Goal: Use online tool/utility: Utilize a website feature to perform a specific function

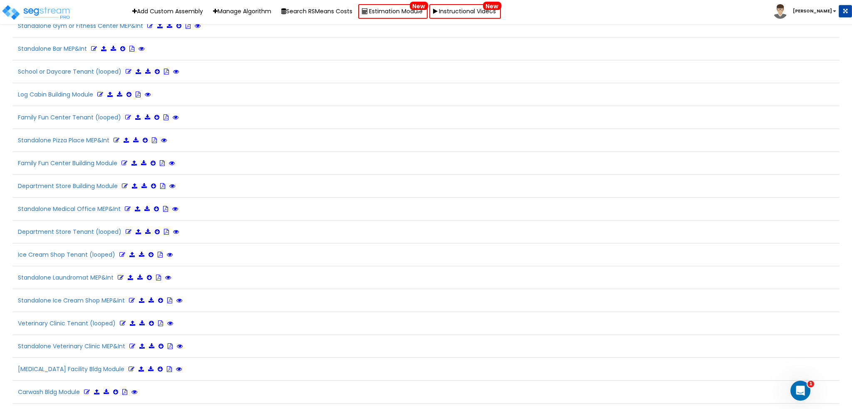
scroll to position [1864, 0]
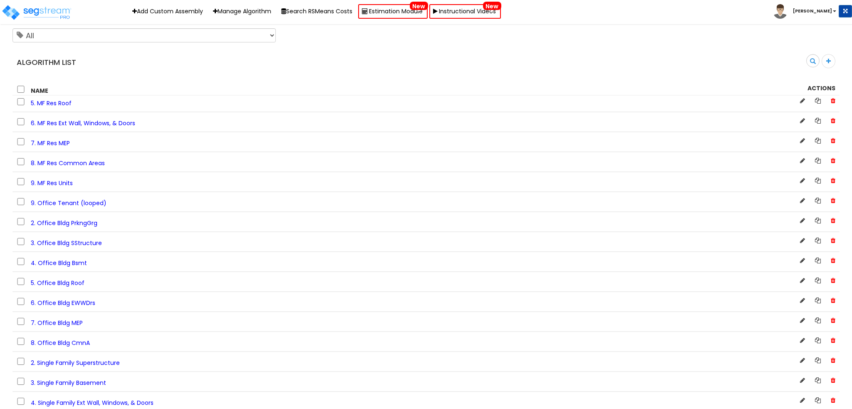
scroll to position [720, 0]
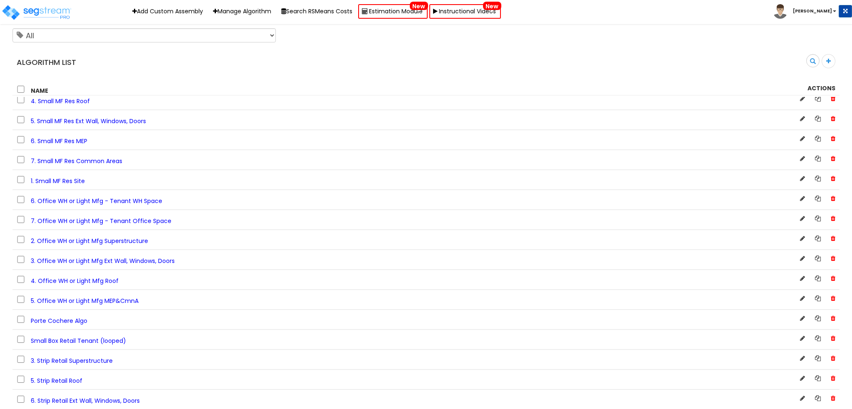
click at [106, 304] on span "5. Office WH or Light Mfg MEP&CmnA" at bounding box center [85, 301] width 108 height 8
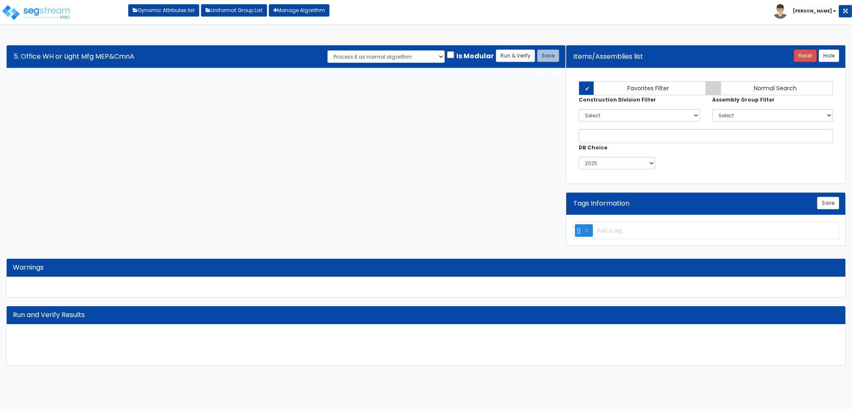
click at [232, 156] on div "Algorithm Title 5. Office WH or Light Mfg MEP&CmnA Save Run & Verify Process it…" at bounding box center [426, 205] width 852 height 337
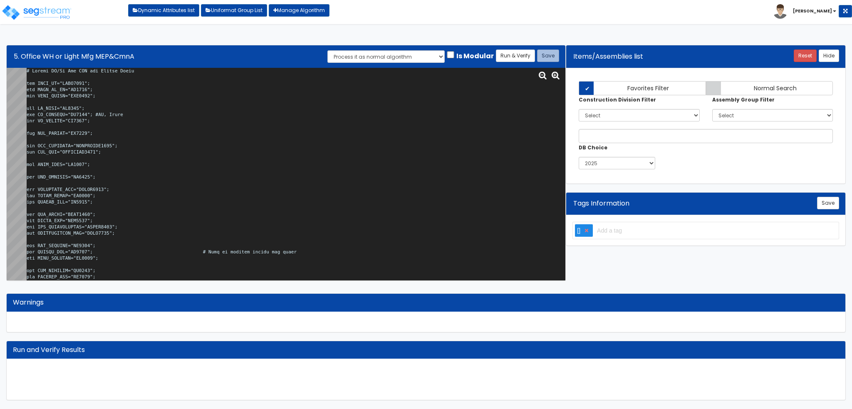
click at [242, 133] on textarea at bounding box center [296, 174] width 539 height 213
click at [317, 199] on textarea at bounding box center [296, 174] width 539 height 213
click at [51, 105] on textarea at bounding box center [296, 174] width 539 height 213
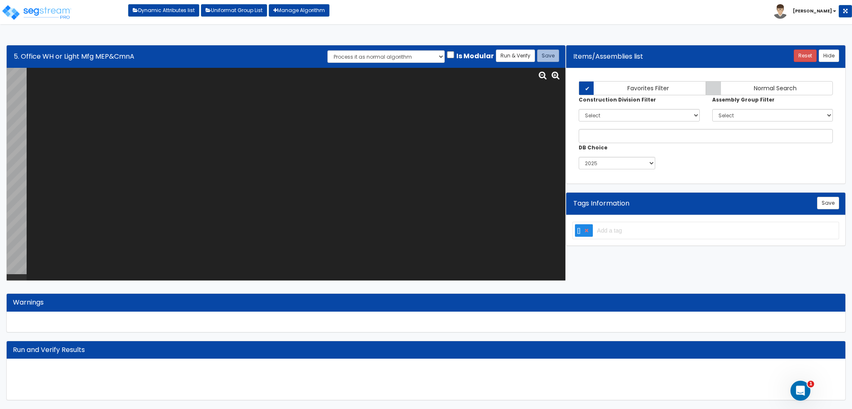
paste textarea "# Office WH/Lt Mfg MEP and Common Areas var BLDG_HT="AEWH0000"; var BLDG_FP_SF=…"
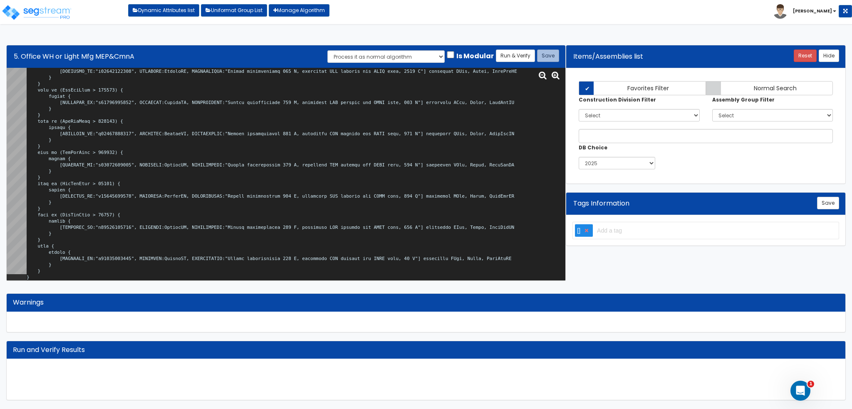
scroll to position [18865, 0]
type textarea "# Office WH/Lt Mfg MEP and Common Areas var BLDG_HT="AEWH0000"; var BLDG_FP_SF=…"
click at [521, 52] on button "Run & Verify" at bounding box center [515, 55] width 39 height 12
click at [550, 57] on button "Save" at bounding box center [548, 55] width 22 height 12
click at [475, 146] on textarea at bounding box center [296, 174] width 539 height 213
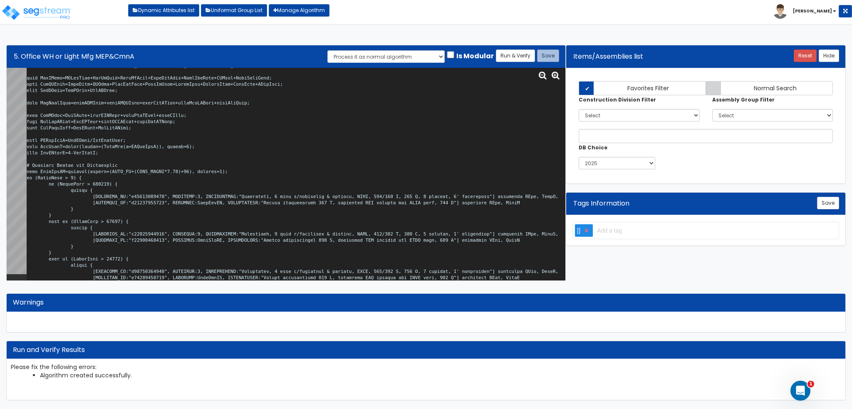
scroll to position [15546, 0]
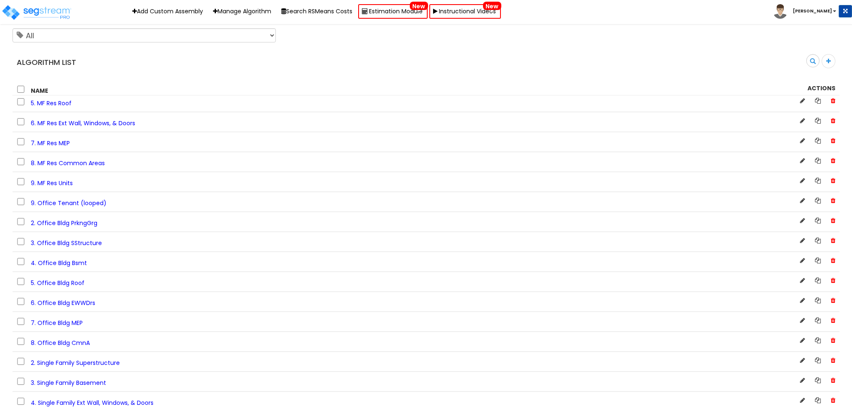
scroll to position [720, 0]
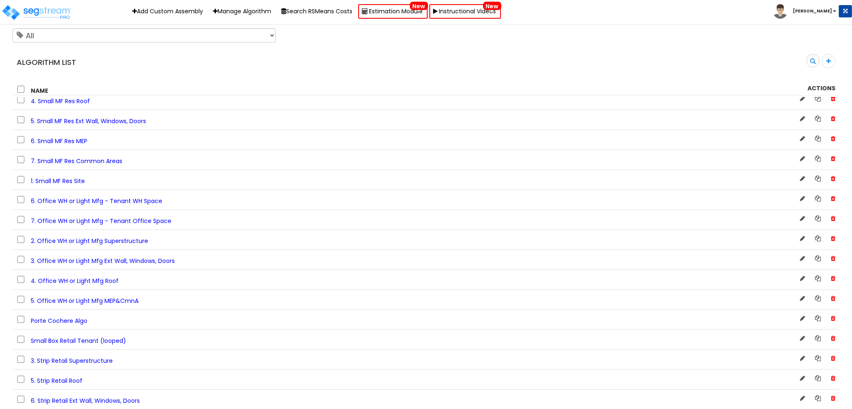
click at [152, 205] on span "6. Office WH or Light Mfg - Tenant WH Space" at bounding box center [96, 201] width 131 height 8
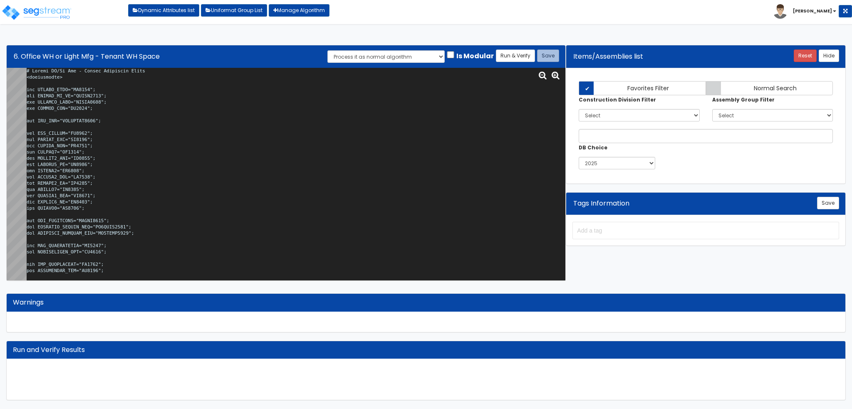
click at [168, 169] on textarea at bounding box center [296, 174] width 539 height 213
click at [342, 154] on textarea at bounding box center [296, 174] width 539 height 213
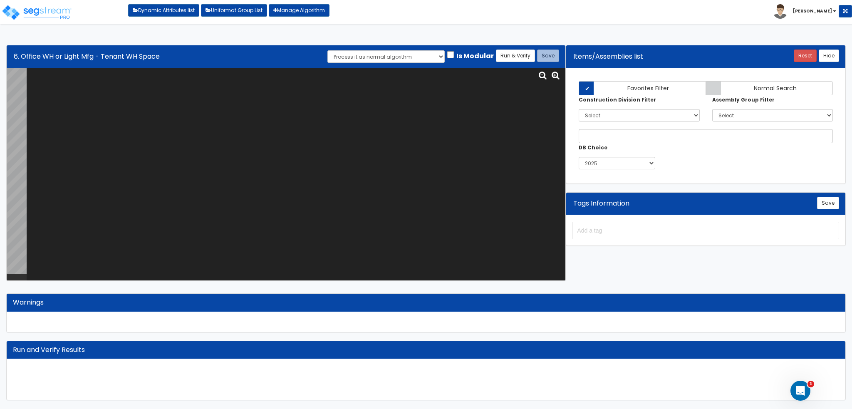
paste textarea "# Office WH/Lt Mfg - Tenant Warehouse Space <loopenabled> var TENANT_NAME="TN00…"
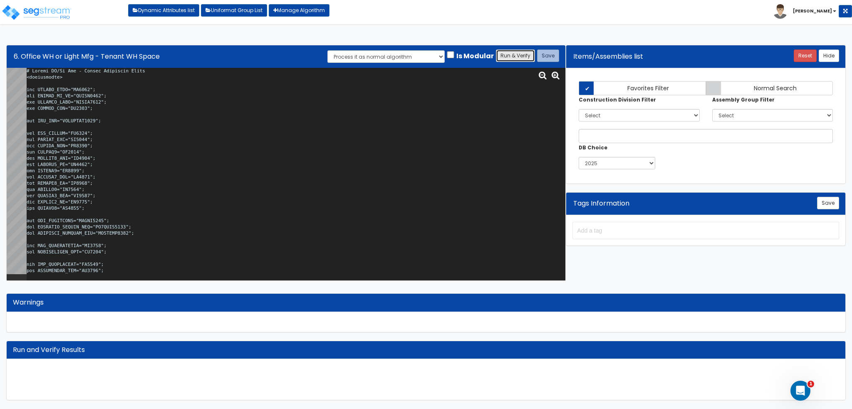
click at [519, 55] on button "Run & Verify" at bounding box center [515, 55] width 39 height 12
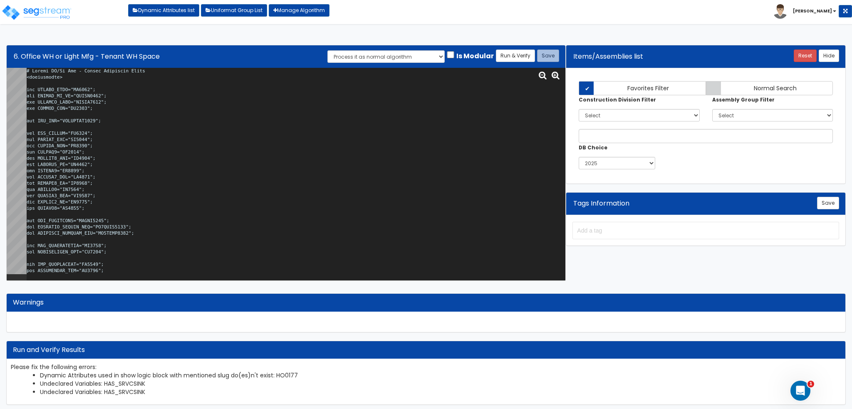
click at [135, 382] on li "Undeclared Variables: HAS_SRVCSINK" at bounding box center [440, 383] width 801 height 8
copy li "HAS_SRVCSINK"
click at [210, 192] on textarea at bounding box center [296, 174] width 539 height 213
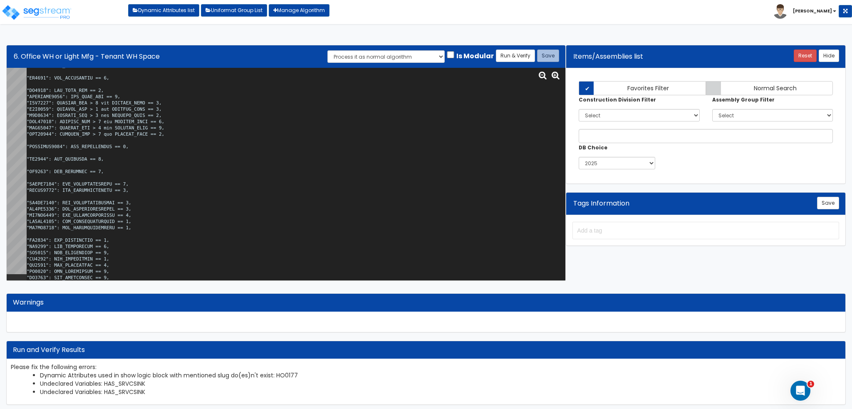
click at [135, 173] on textarea at bounding box center [296, 174] width 539 height 213
type textarea "# Office WH/Lt Mfg - Tenant Warehouse Space <loopenabled> var TENANT_NAME="TN00…"
click at [514, 55] on button "Run & Verify" at bounding box center [515, 55] width 39 height 12
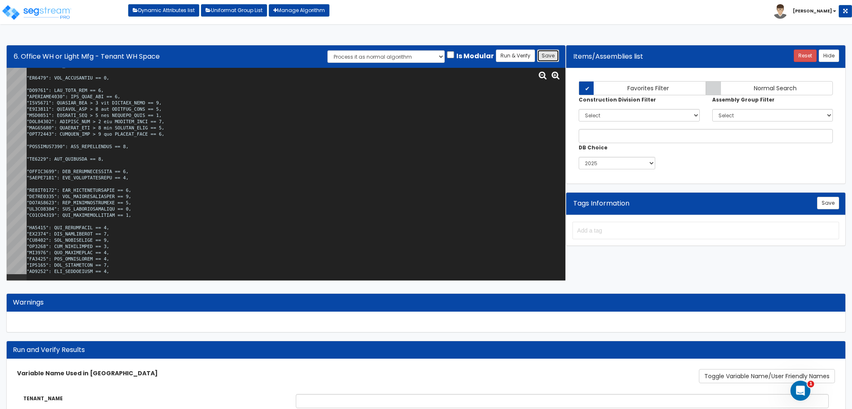
click at [554, 57] on button "Save" at bounding box center [548, 55] width 22 height 12
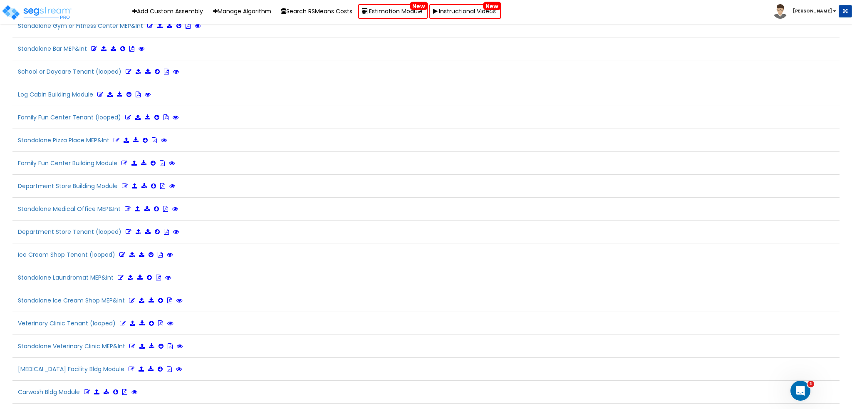
scroll to position [1864, 0]
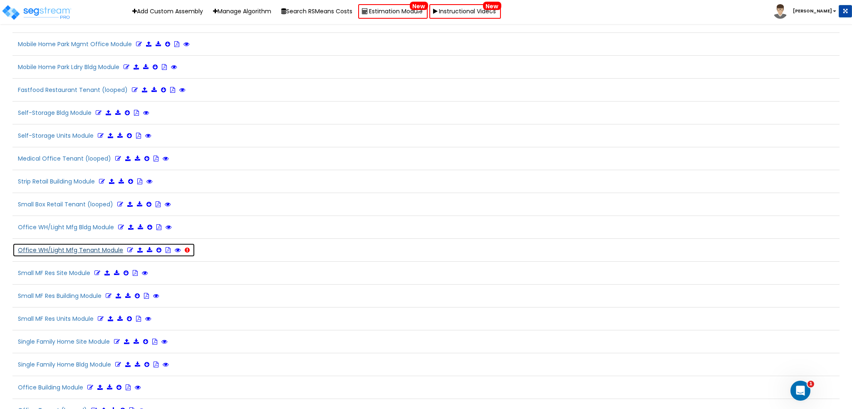
click at [127, 247] on icon at bounding box center [130, 250] width 6 height 6
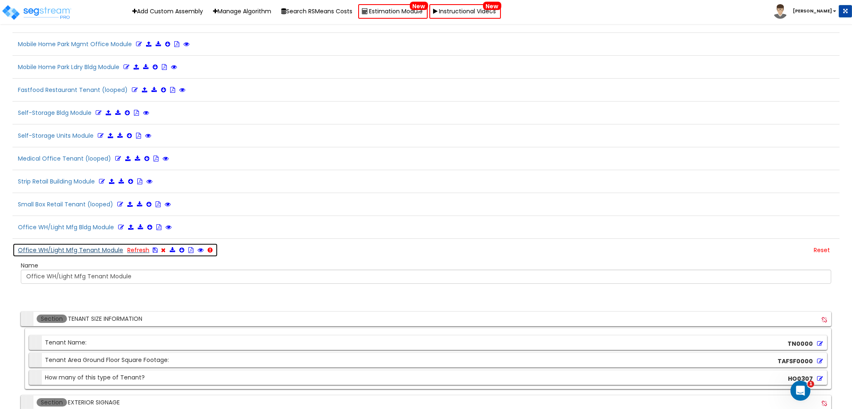
click at [153, 247] on icon at bounding box center [155, 250] width 5 height 6
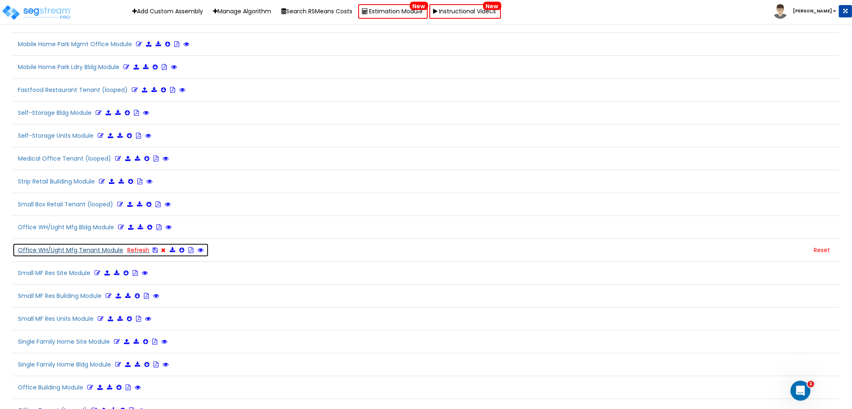
click at [70, 243] on button "Office WH/Light Mfg Tenant Module Refresh" at bounding box center [110, 250] width 196 height 14
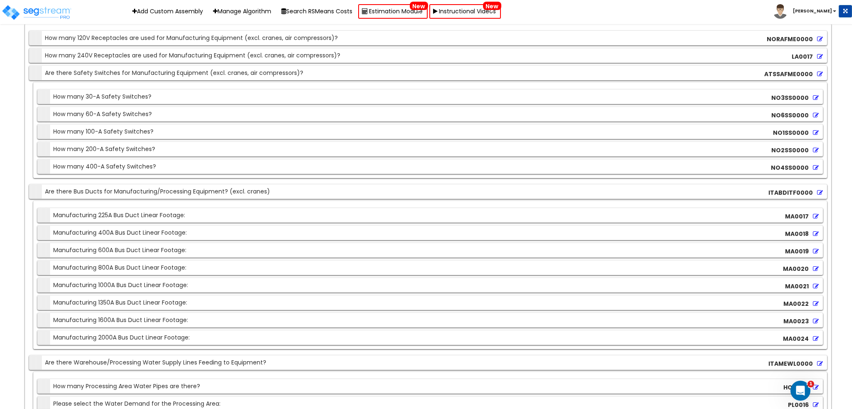
scroll to position [5315, 0]
